Goal: Find contact information: Find contact information

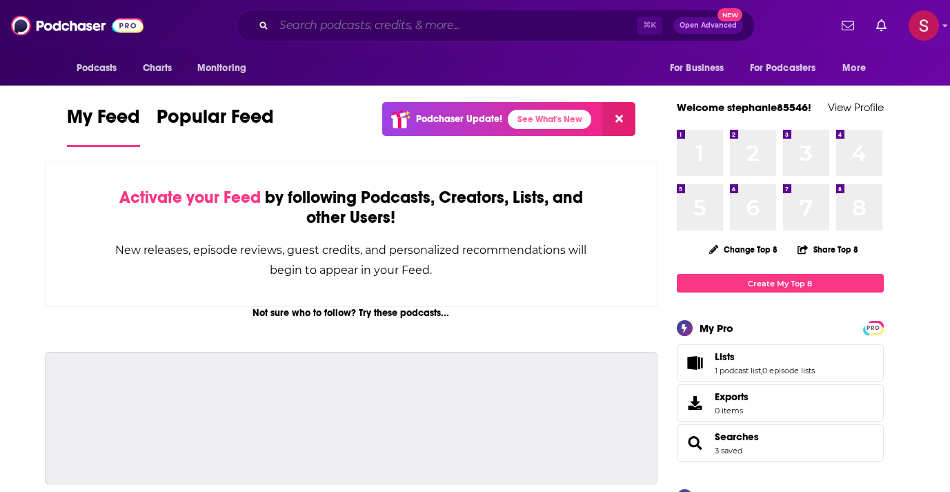
click at [393, 23] on input "Search podcasts, credits, & more..." at bounding box center [455, 25] width 363 height 22
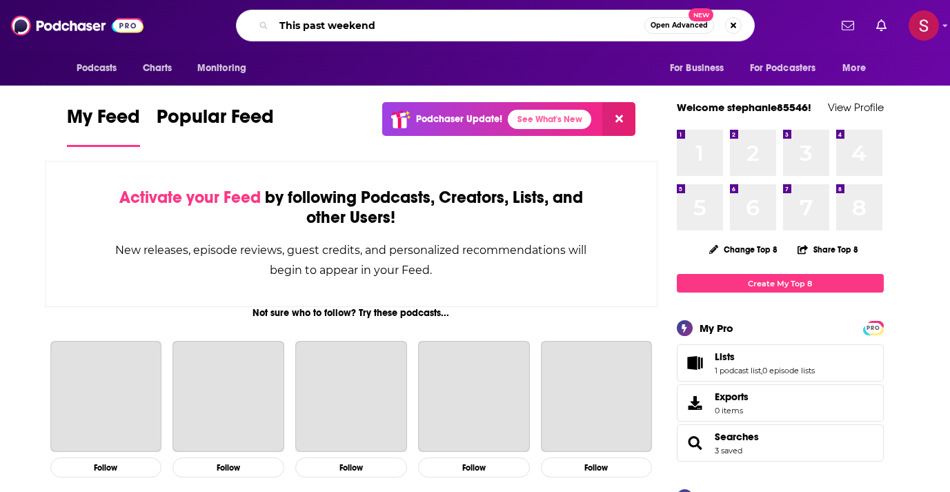
type input "This past weekend"
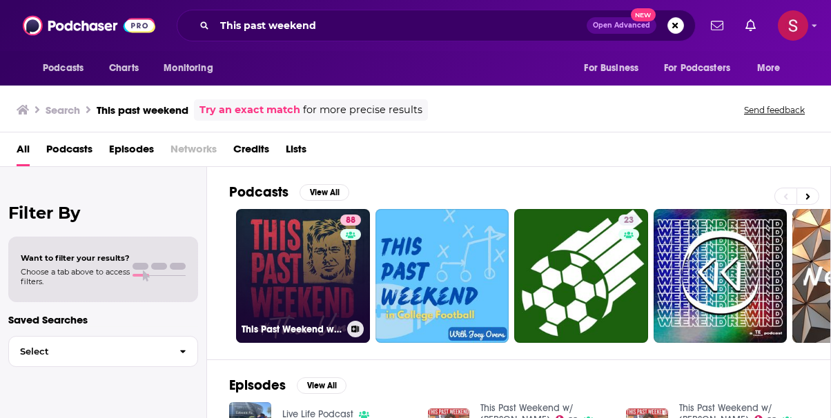
click at [286, 275] on link "88 This Past Weekend w/ Theo Von" at bounding box center [303, 276] width 134 height 134
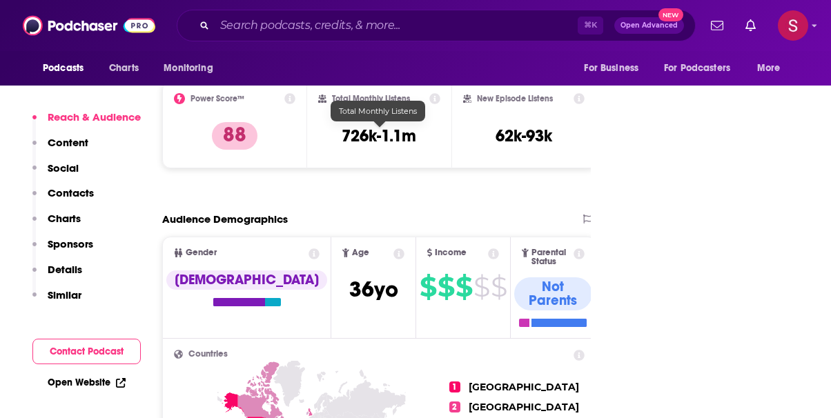
scroll to position [343, 0]
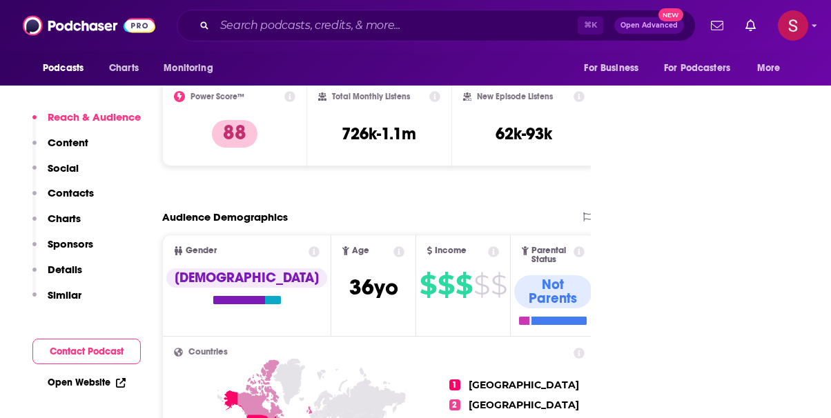
click at [77, 192] on p "Contacts" at bounding box center [71, 192] width 46 height 13
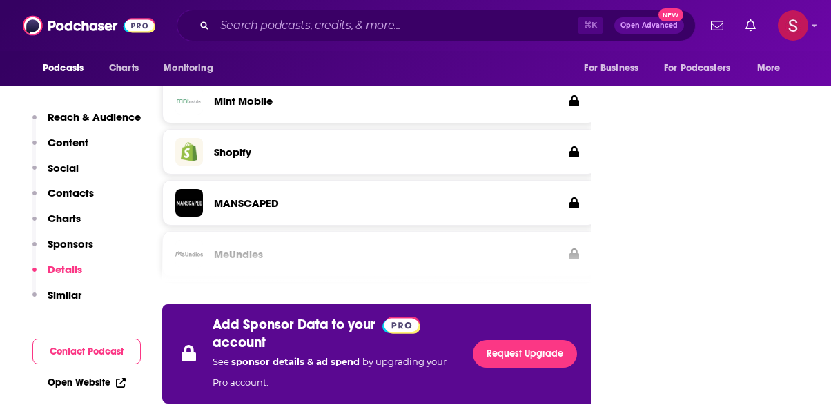
scroll to position [2146, 0]
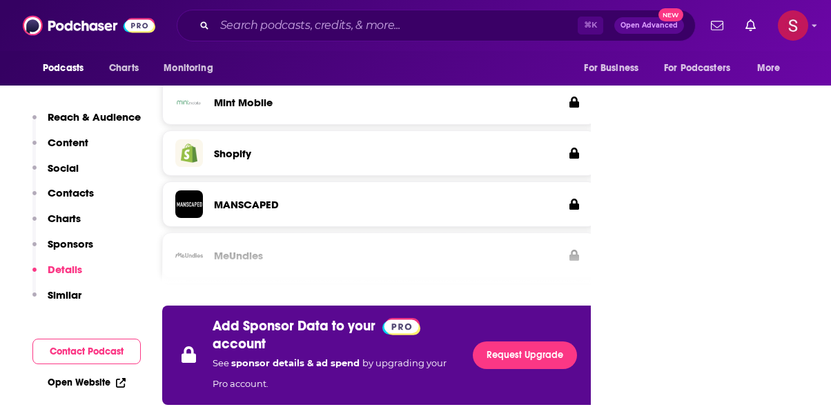
click at [808, 33] on div "Podcasts Charts Monitoring ⌘ K Open Advanced New For Business For Podcasters Mo…" at bounding box center [415, 25] width 831 height 51
click at [818, 26] on div "Podcasts Charts Monitoring ⌘ K Open Advanced New For Business For Podcasters Mo…" at bounding box center [415, 25] width 831 height 51
click at [814, 26] on icon "Show profile menu" at bounding box center [814, 26] width 5 height 3
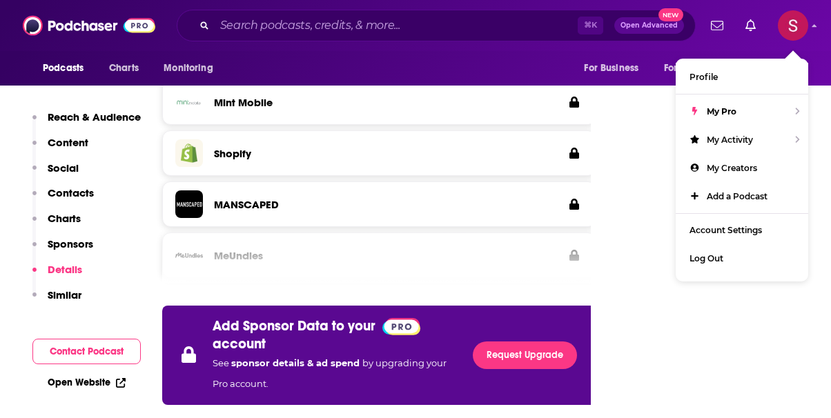
click at [454, 232] on div at bounding box center [379, 258] width 434 height 52
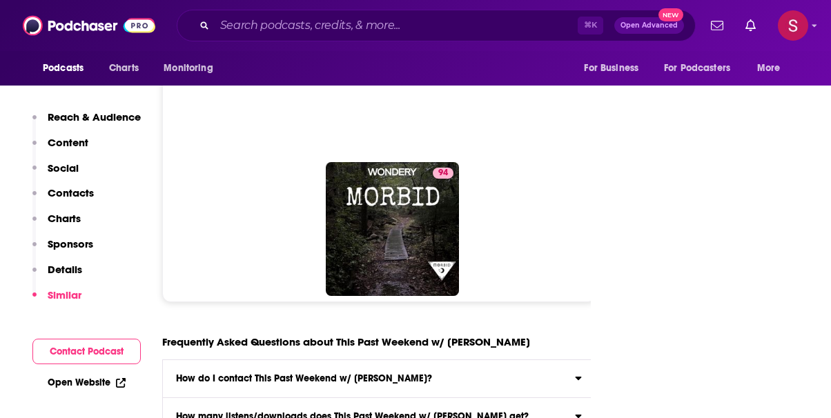
scroll to position [5694, 0]
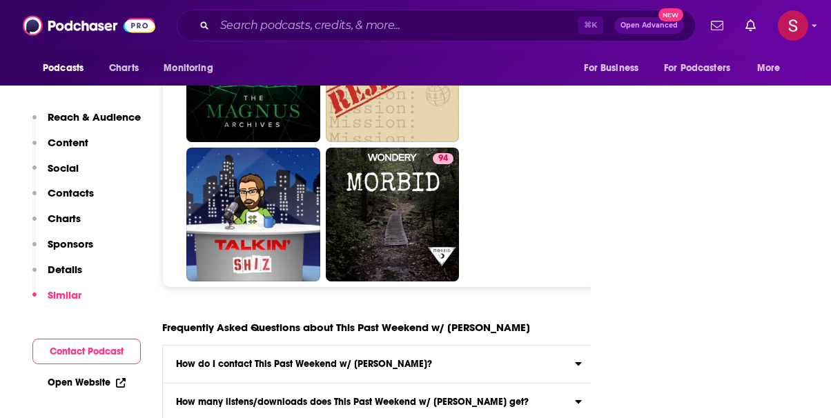
click at [256, 346] on label "How do I contact This Past Weekend w/ Theo Von? Click here to view contact info…" at bounding box center [379, 365] width 433 height 38
click at [0, 0] on input "How do I contact This Past Weekend w/ Theo Von? Click here to view contact info…" at bounding box center [0, 0] width 0 height 0
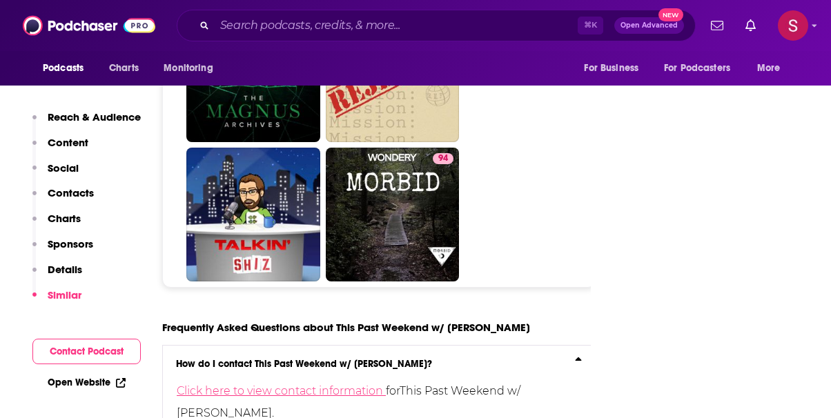
click at [275, 384] on link "Click here to view contact information" at bounding box center [281, 390] width 209 height 13
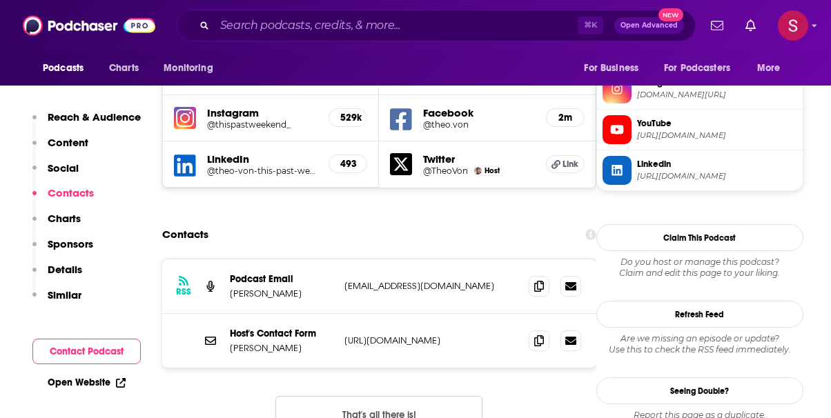
scroll to position [1266, 0]
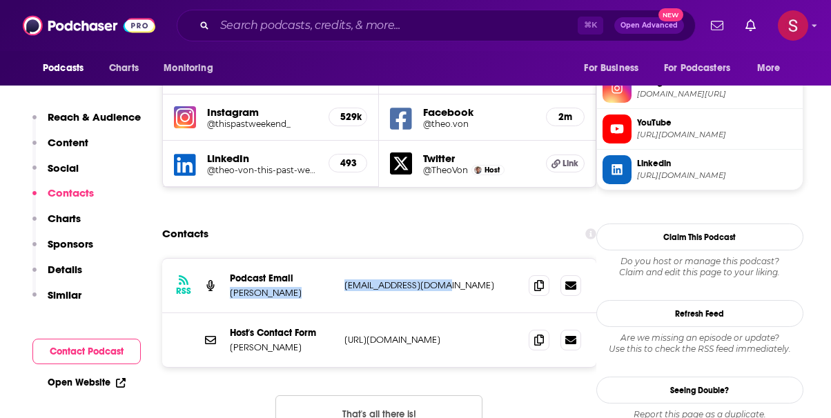
drag, startPoint x: 446, startPoint y: 188, endPoint x: 335, endPoint y: 188, distance: 111.1
click at [335, 259] on div "RSS Podcast Email Theo Von tpwproducer@gmail.com tpwproducer@gmail.com" at bounding box center [379, 286] width 434 height 55
drag, startPoint x: 465, startPoint y: 193, endPoint x: 342, endPoint y: 192, distance: 123.5
click at [342, 259] on div "RSS Podcast Email Theo Von tpwproducer@gmail.com tpwproducer@gmail.com" at bounding box center [379, 286] width 434 height 55
copy p "tpwproducer@gmail.com"
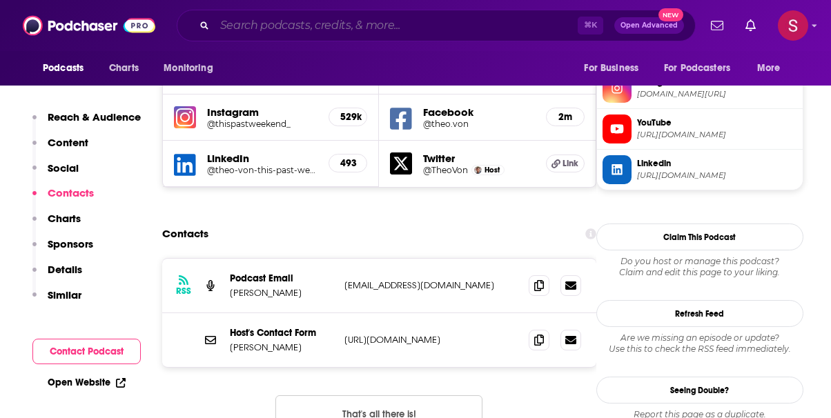
click at [288, 21] on input "Search podcasts, credits, & more..." at bounding box center [396, 25] width 363 height 22
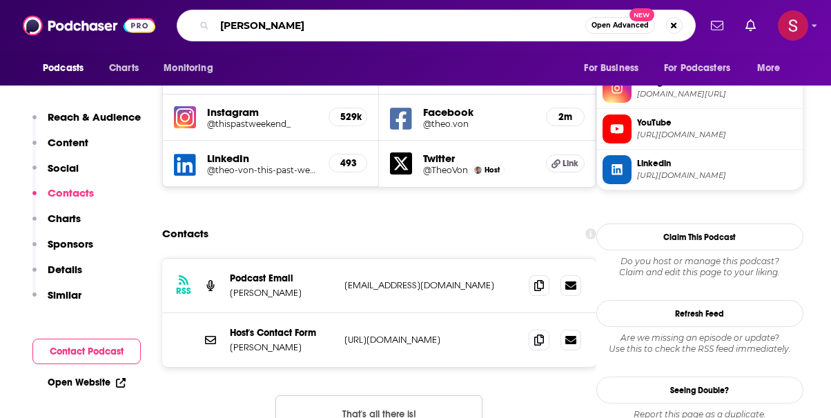
type input "carolla"
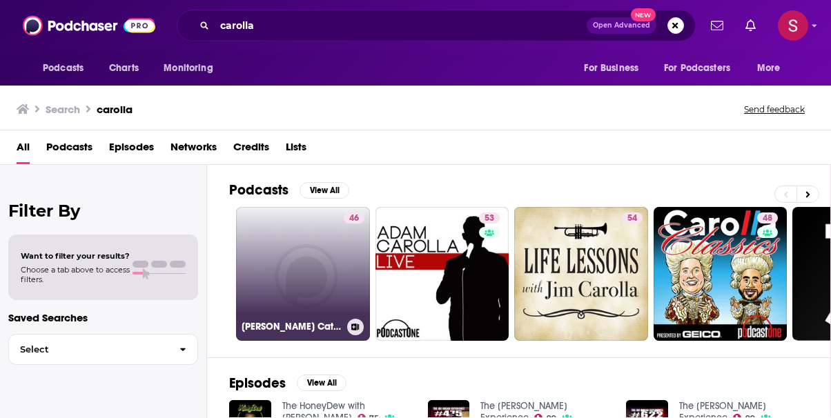
click at [281, 259] on link "46 Adam Carolla’s Catch a Contractor After Show – AfterBuzz TV Network" at bounding box center [303, 274] width 134 height 134
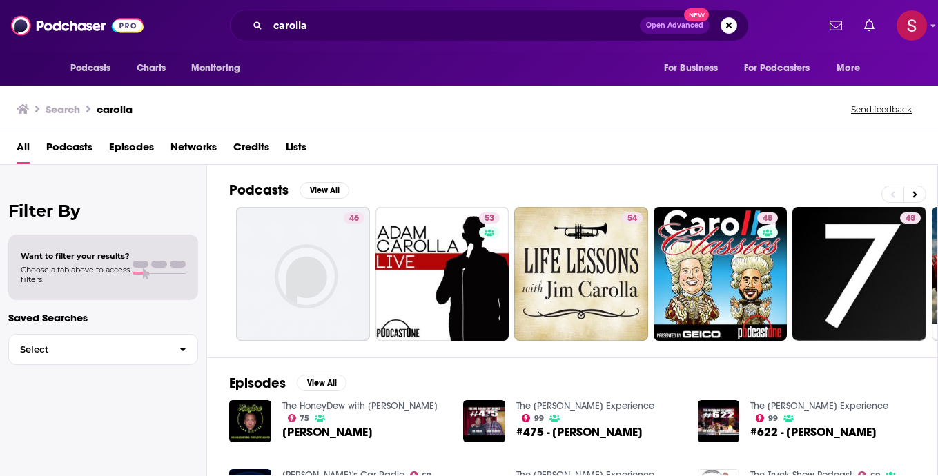
click at [79, 146] on span "Podcasts" at bounding box center [69, 150] width 46 height 28
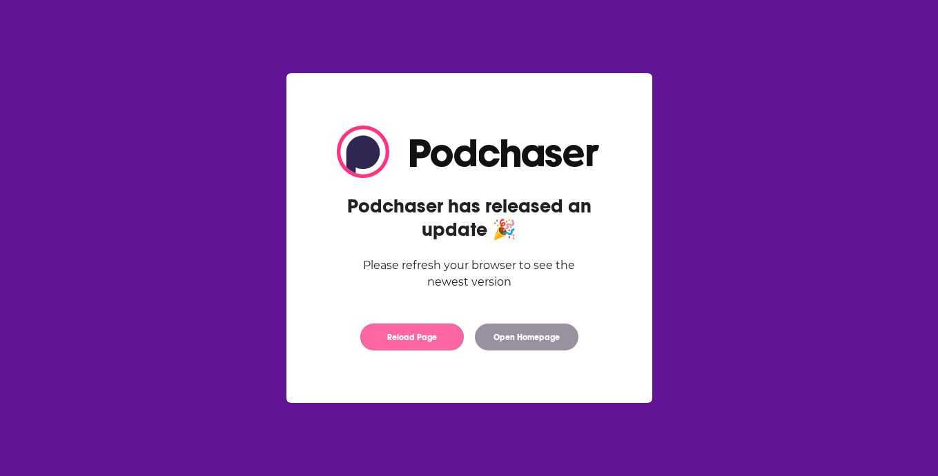
click at [407, 343] on button "Reload Page" at bounding box center [411, 337] width 103 height 27
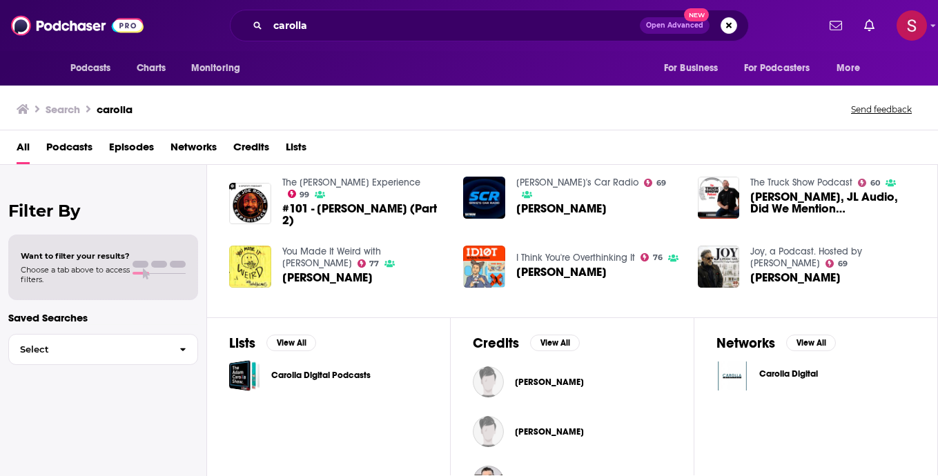
scroll to position [293, 0]
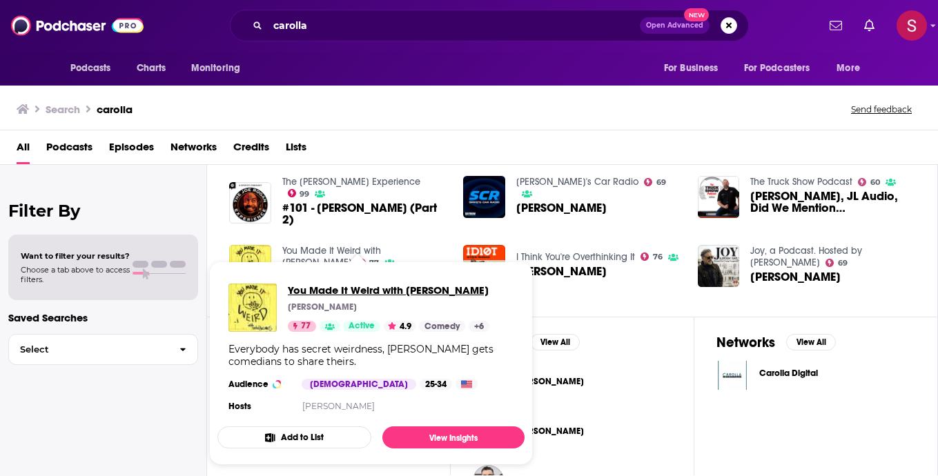
click at [395, 290] on span "You Made It Weird with [PERSON_NAME]" at bounding box center [388, 290] width 201 height 13
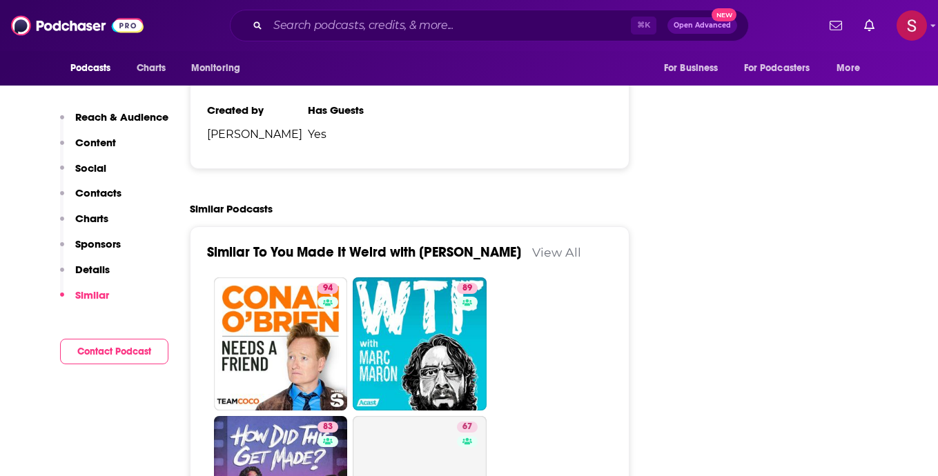
scroll to position [2714, 0]
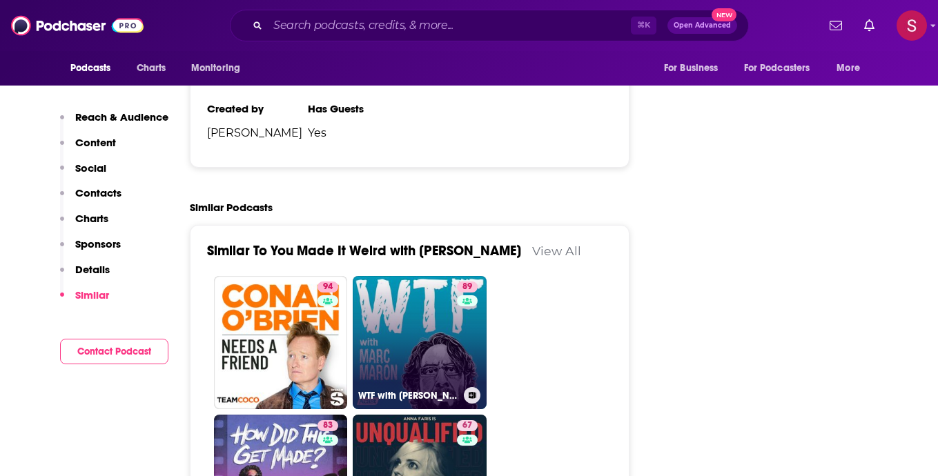
click at [412, 276] on link "89 WTF with [PERSON_NAME] Podcast" at bounding box center [420, 343] width 134 height 134
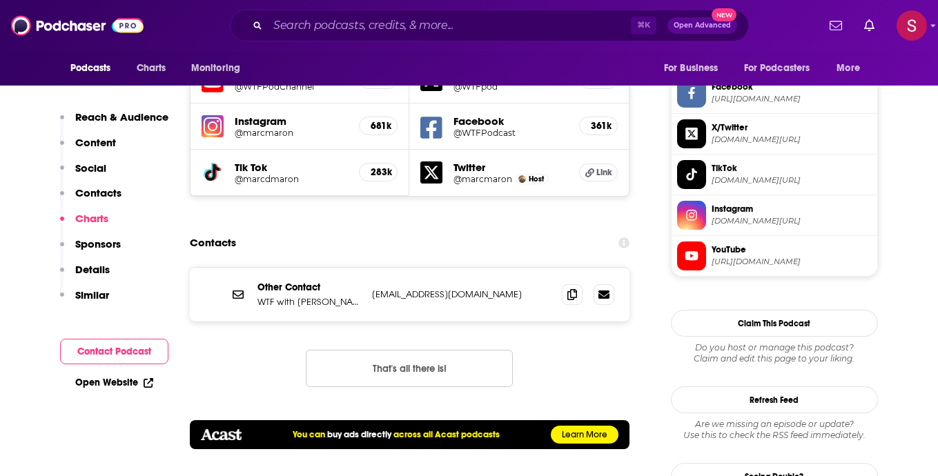
scroll to position [1307, 0]
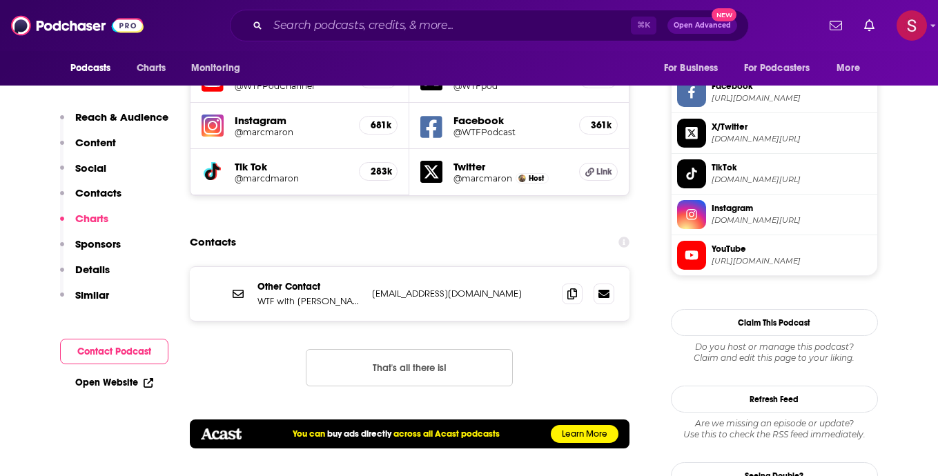
click at [115, 353] on button "Contact Podcast" at bounding box center [114, 352] width 108 height 26
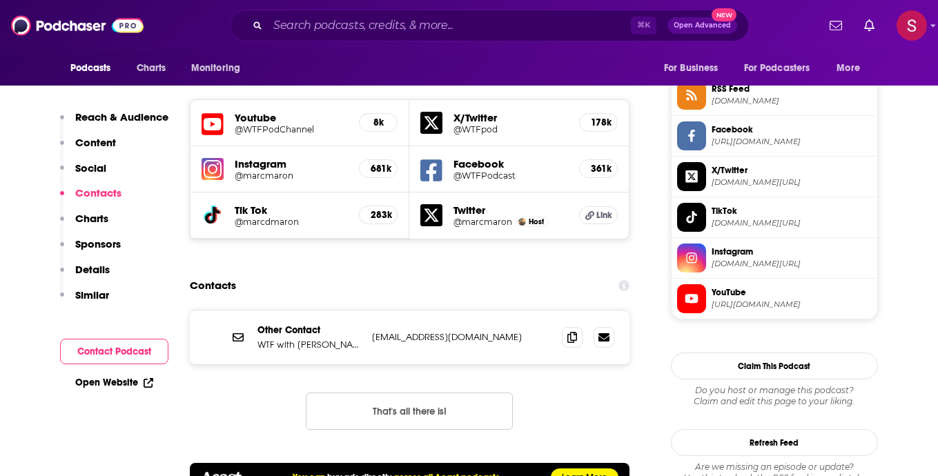
scroll to position [1260, 0]
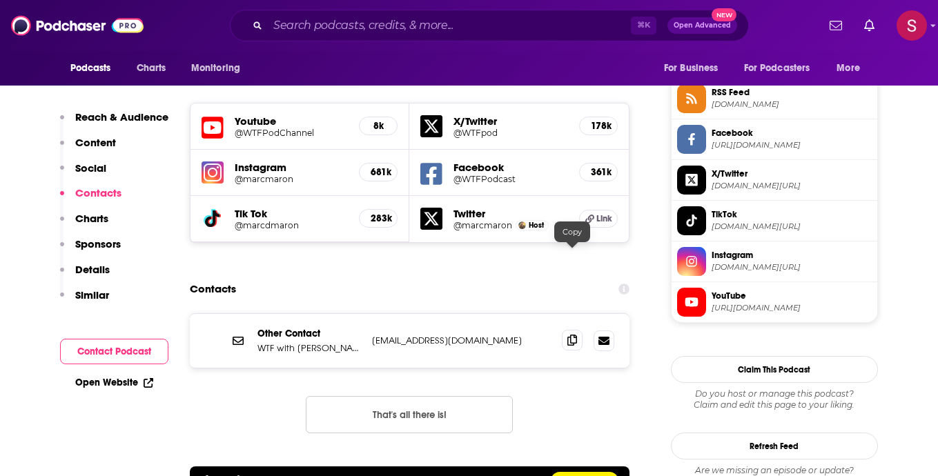
click at [580, 330] on span at bounding box center [572, 340] width 21 height 21
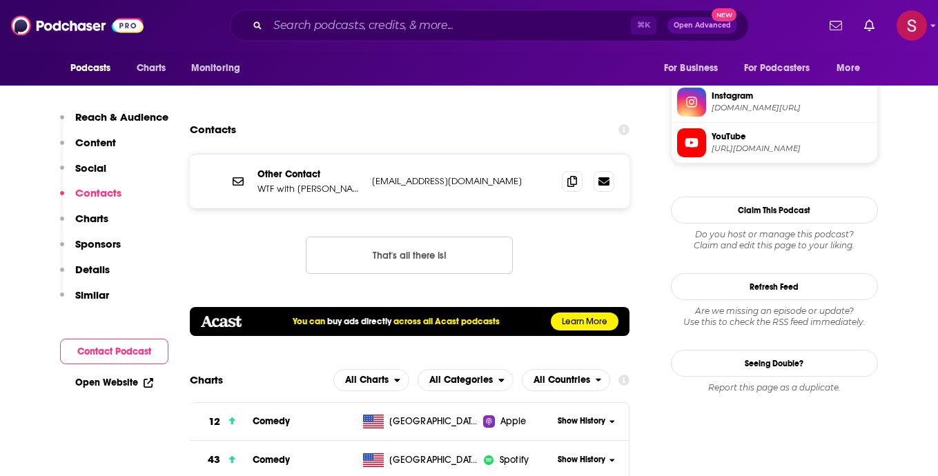
scroll to position [1421, 0]
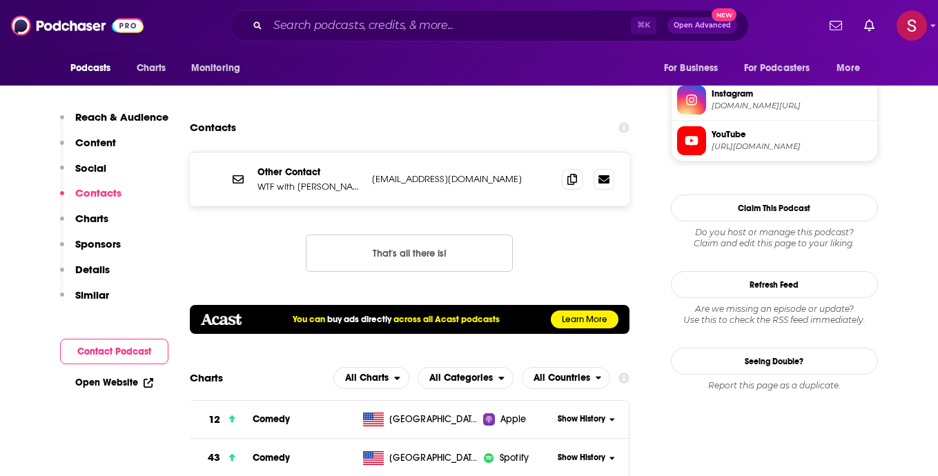
click at [90, 292] on p "Similar" at bounding box center [92, 294] width 34 height 13
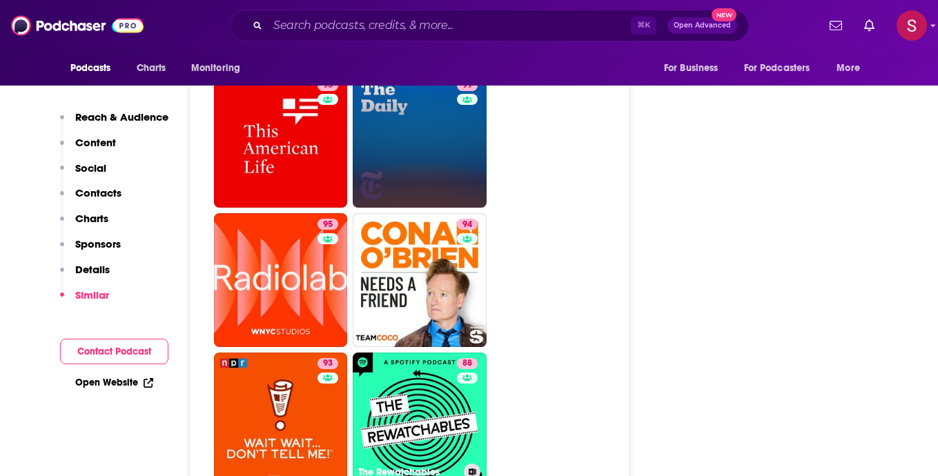
scroll to position [3173, 0]
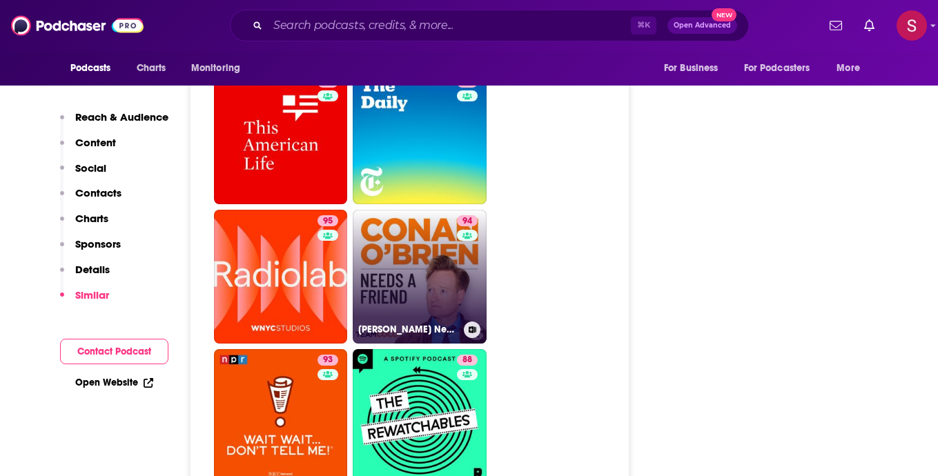
click at [421, 210] on link "94 [PERSON_NAME] Needs A Friend" at bounding box center [420, 277] width 134 height 134
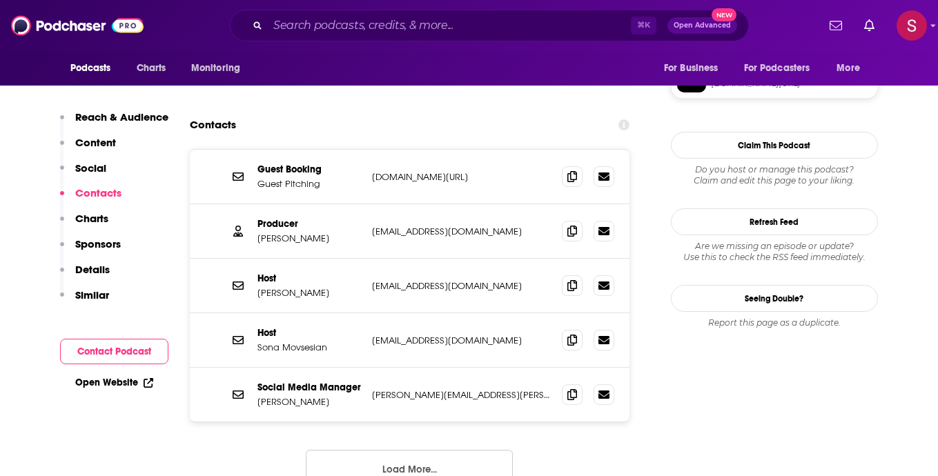
scroll to position [1357, 0]
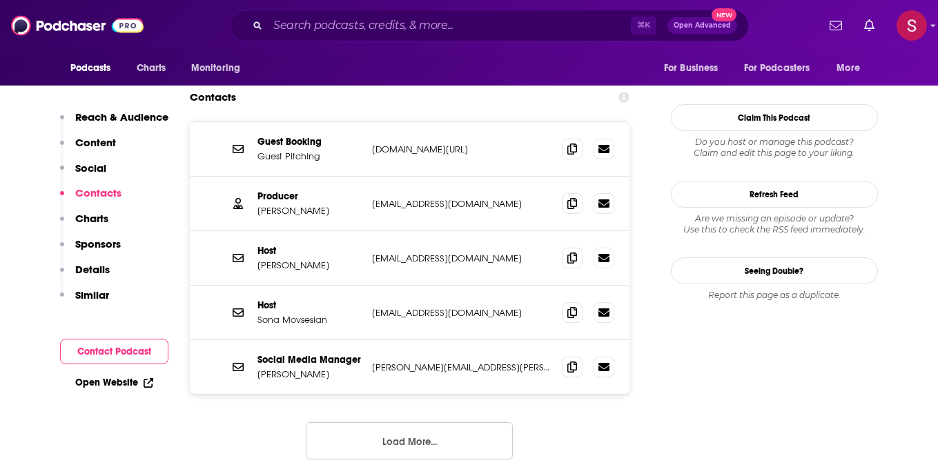
click at [421, 422] on button "Load More..." at bounding box center [409, 440] width 207 height 37
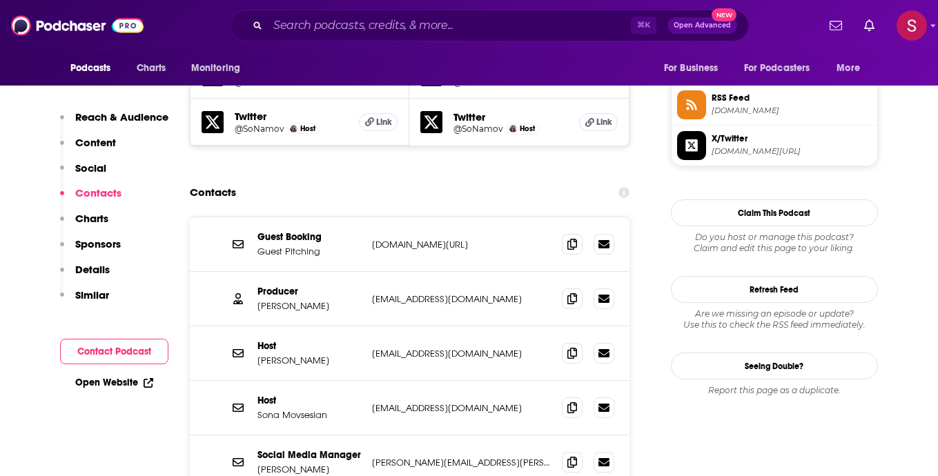
scroll to position [1255, 0]
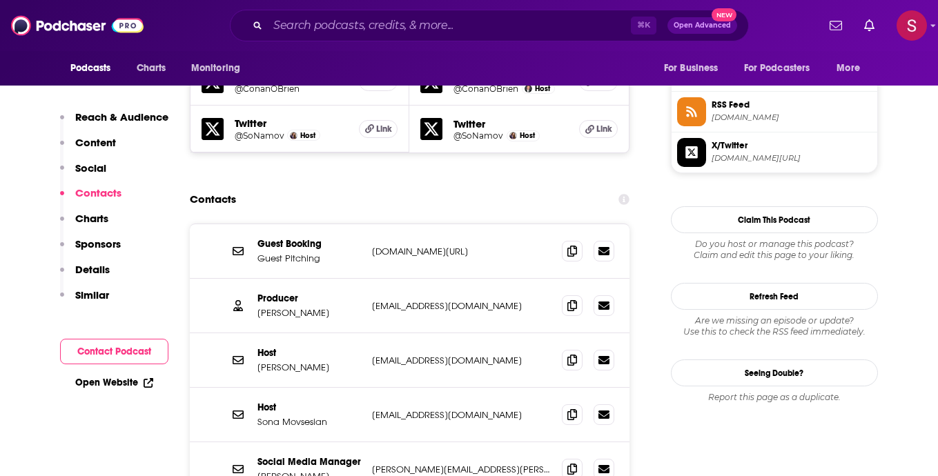
click at [455, 246] on p "[DOMAIN_NAME][URL]" at bounding box center [461, 252] width 179 height 12
drag, startPoint x: 326, startPoint y: 240, endPoint x: 258, endPoint y: 239, distance: 67.6
click at [258, 307] on p "[PERSON_NAME]" at bounding box center [308, 313] width 103 height 12
copy p "[PERSON_NAME]"
click at [103, 297] on p "Similar" at bounding box center [92, 294] width 34 height 13
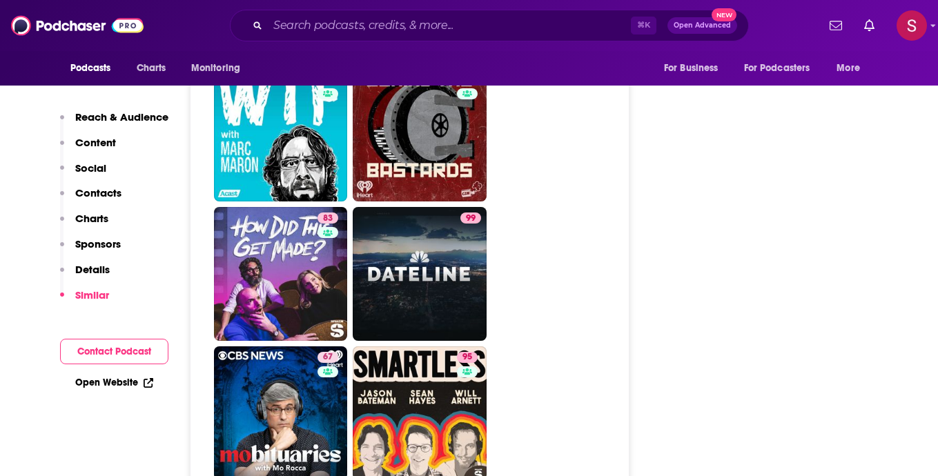
scroll to position [4828, 0]
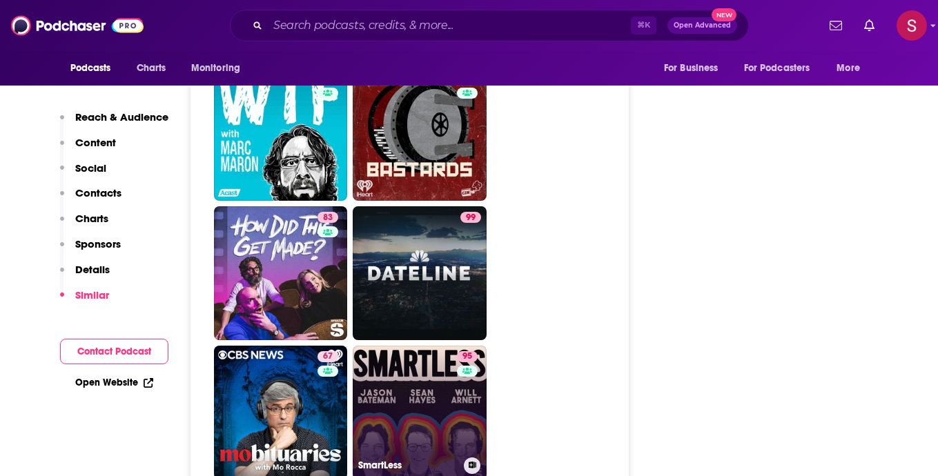
click at [421, 346] on link "95 SmartLess" at bounding box center [420, 413] width 134 height 134
type input "[URL][DOMAIN_NAME]"
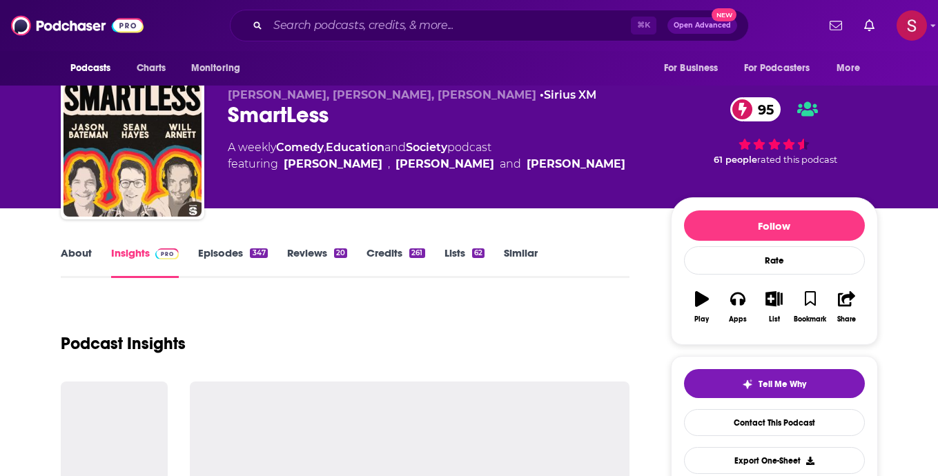
scroll to position [19, 0]
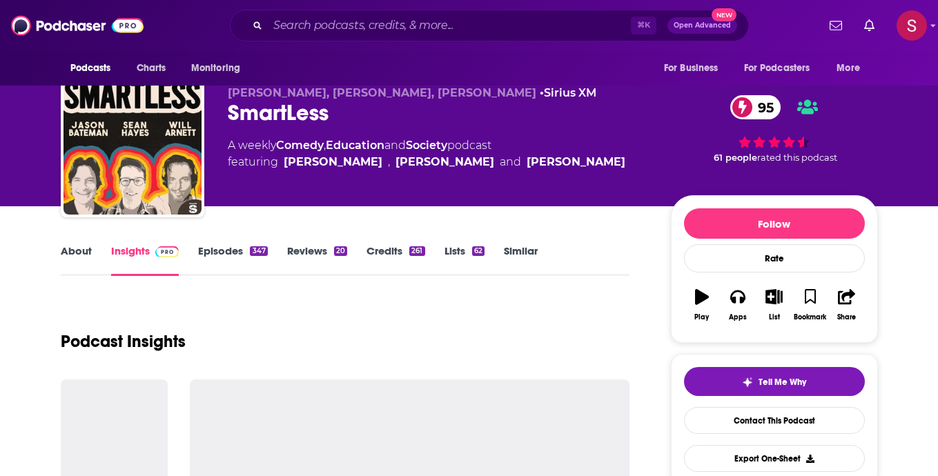
click at [218, 251] on link "Episodes 347" at bounding box center [232, 260] width 69 height 32
